Goal: Obtain resource: Obtain resource

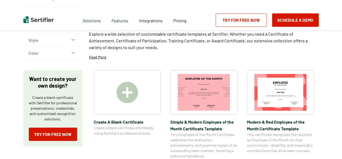
scroll to position [54, 0]
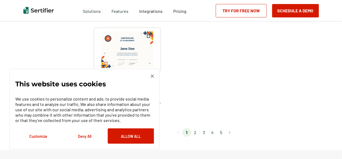
scroll to position [511, 0]
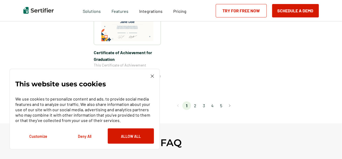
click at [196, 107] on li "2" at bounding box center [195, 106] width 9 height 9
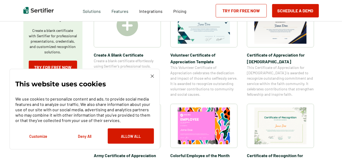
scroll to position [108, 0]
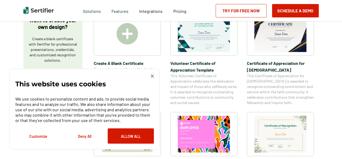
click at [129, 36] on img at bounding box center [128, 34] width 22 height 22
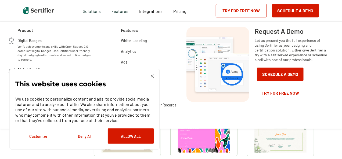
click at [153, 76] on img at bounding box center [152, 76] width 3 height 3
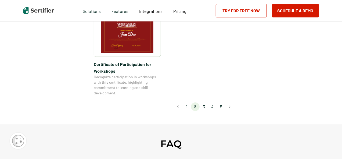
scroll to position [511, 0]
click at [206, 103] on li "3" at bounding box center [204, 107] width 9 height 9
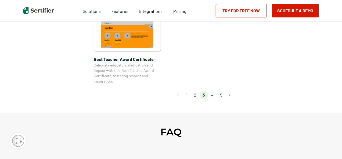
scroll to position [457, 0]
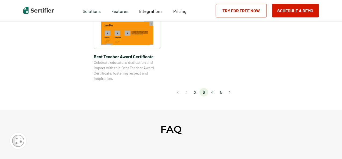
click at [215, 94] on li "4" at bounding box center [212, 92] width 9 height 9
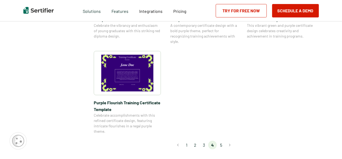
scroll to position [430, 0]
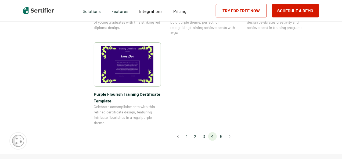
click at [223, 137] on li "5" at bounding box center [221, 137] width 9 height 9
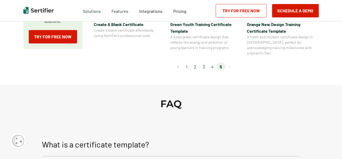
scroll to position [161, 0]
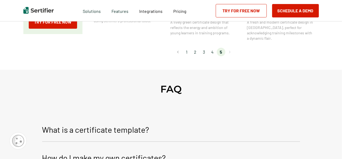
click at [188, 48] on li "1" at bounding box center [187, 52] width 9 height 9
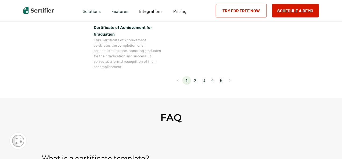
scroll to position [538, 0]
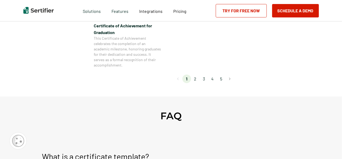
click at [197, 80] on li "2" at bounding box center [195, 79] width 9 height 9
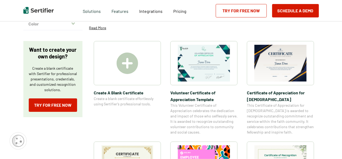
scroll to position [81, 0]
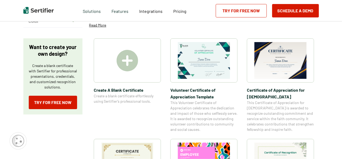
click at [201, 69] on img at bounding box center [204, 60] width 52 height 37
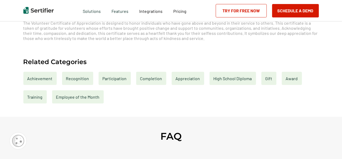
scroll to position [242, 0]
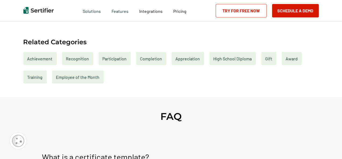
click at [79, 59] on div "Recognition" at bounding box center [77, 58] width 31 height 13
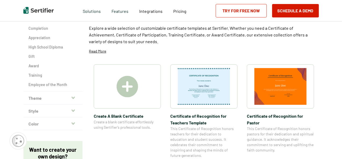
scroll to position [81, 0]
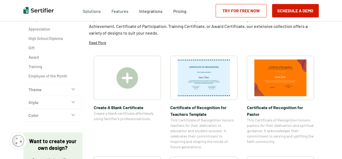
click at [207, 83] on img at bounding box center [204, 78] width 52 height 37
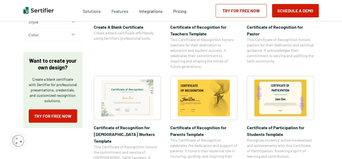
scroll to position [188, 0]
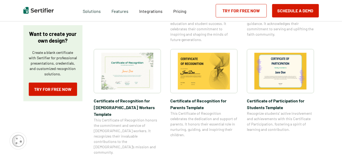
click at [204, 78] on img at bounding box center [204, 71] width 52 height 37
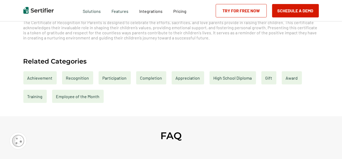
scroll to position [242, 0]
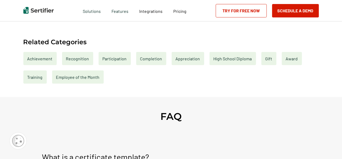
click at [269, 59] on div "Gift" at bounding box center [269, 58] width 15 height 13
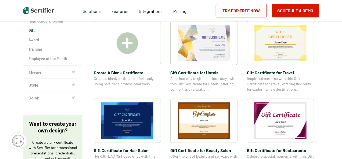
scroll to position [81, 0]
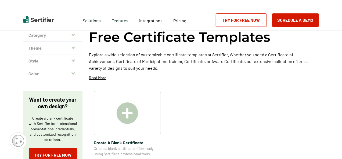
scroll to position [80, 0]
